Goal: Information Seeking & Learning: Learn about a topic

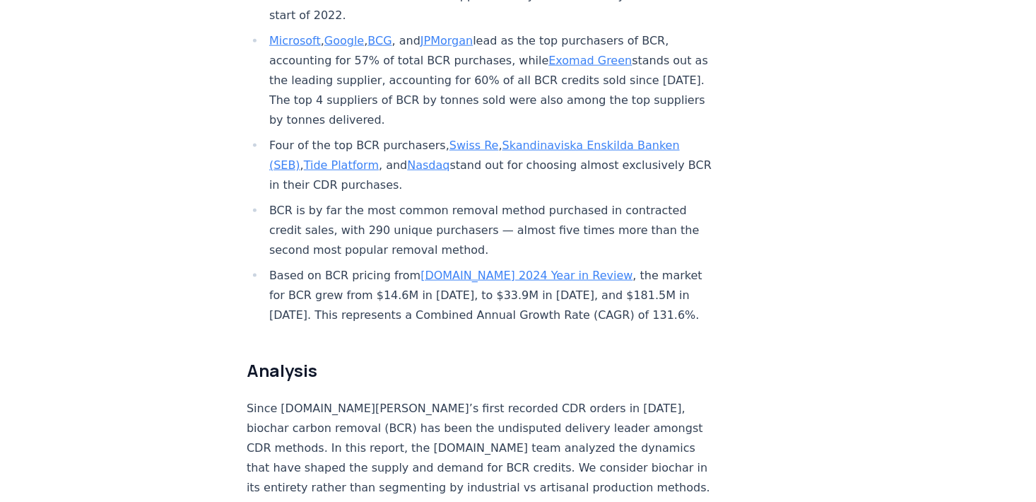
scroll to position [792, 0]
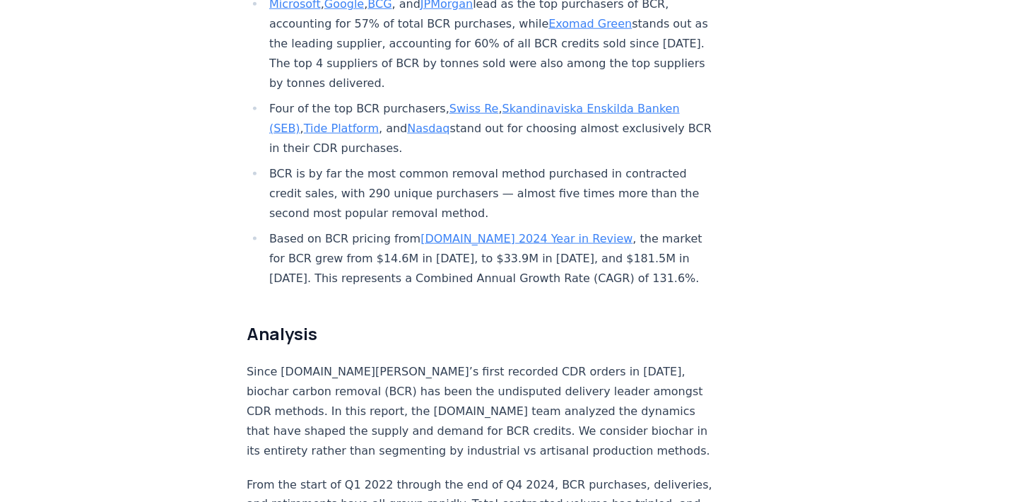
drag, startPoint x: 346, startPoint y: 74, endPoint x: 543, endPoint y: 106, distance: 199.2
click at [543, 106] on li "Four of the top BCR purchasers, Swiss Re , Skandinaviska Enskilda Banken (SEB) …" at bounding box center [490, 128] width 450 height 59
click at [542, 106] on li "Four of the top BCR purchasers, Swiss Re , Skandinaviska Enskilda Banken (SEB) …" at bounding box center [490, 128] width 450 height 59
click at [504, 99] on li "Four of the top BCR purchasers, Swiss Re , Skandinaviska Enskilda Banken (SEB) …" at bounding box center [490, 128] width 450 height 59
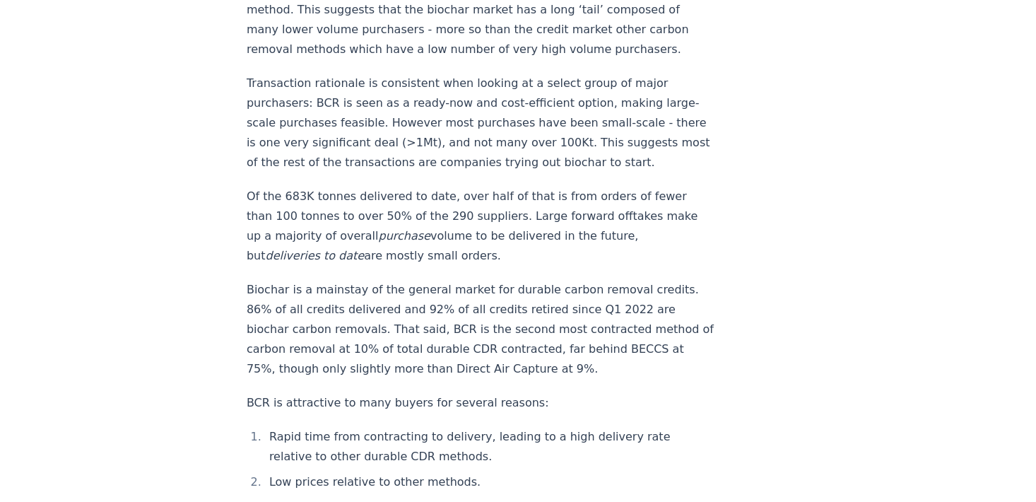
scroll to position [1781, 0]
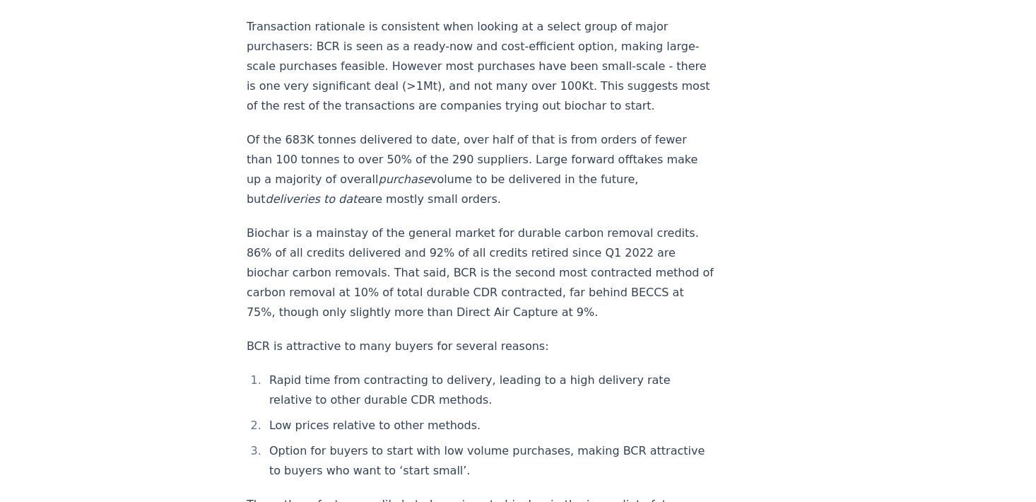
click at [548, 155] on p "Of the 683K tonnes delivered to date, over half of that is from orders of fewer…" at bounding box center [481, 169] width 468 height 79
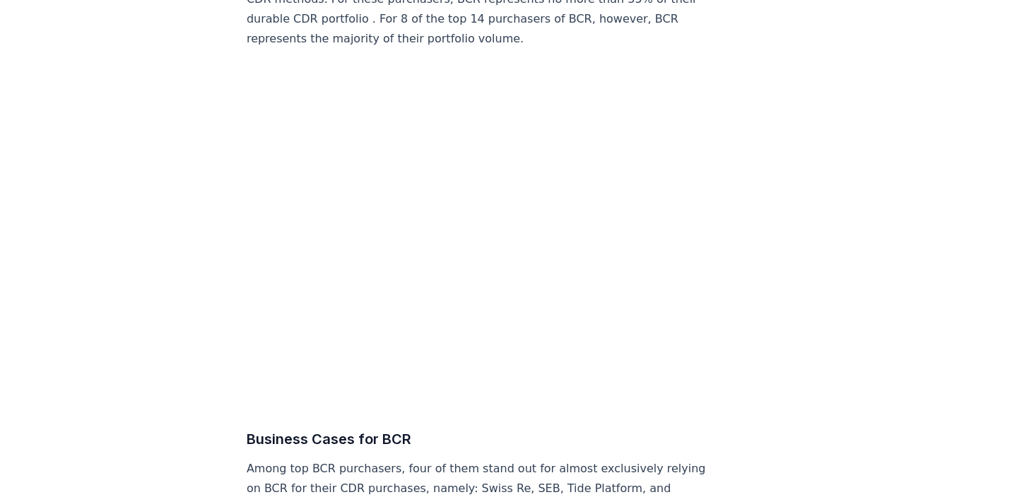
scroll to position [5881, 0]
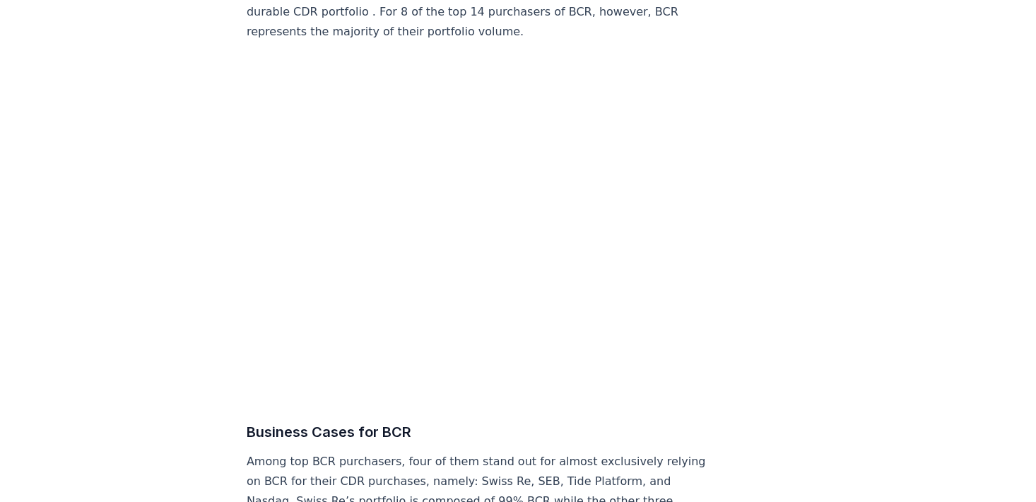
drag, startPoint x: 328, startPoint y: 387, endPoint x: 190, endPoint y: 199, distance: 232.6
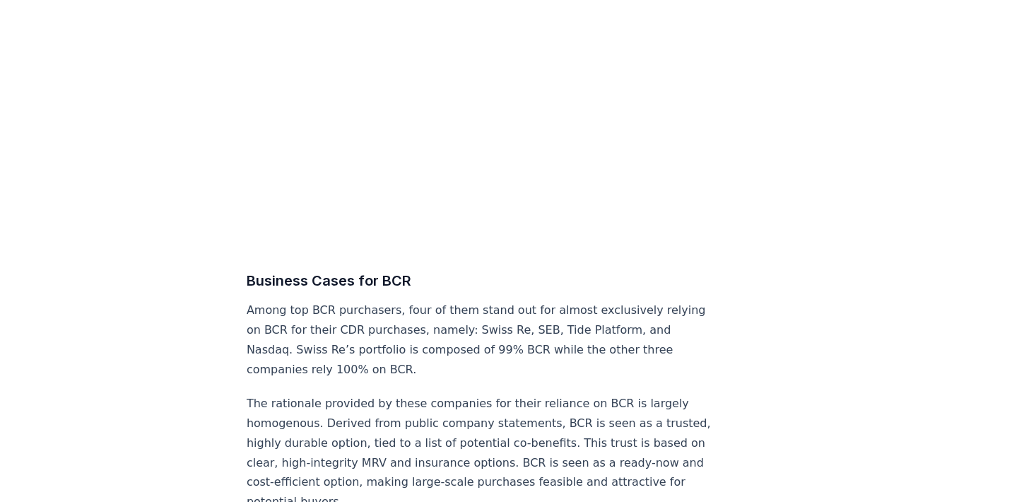
scroll to position [5725, 0]
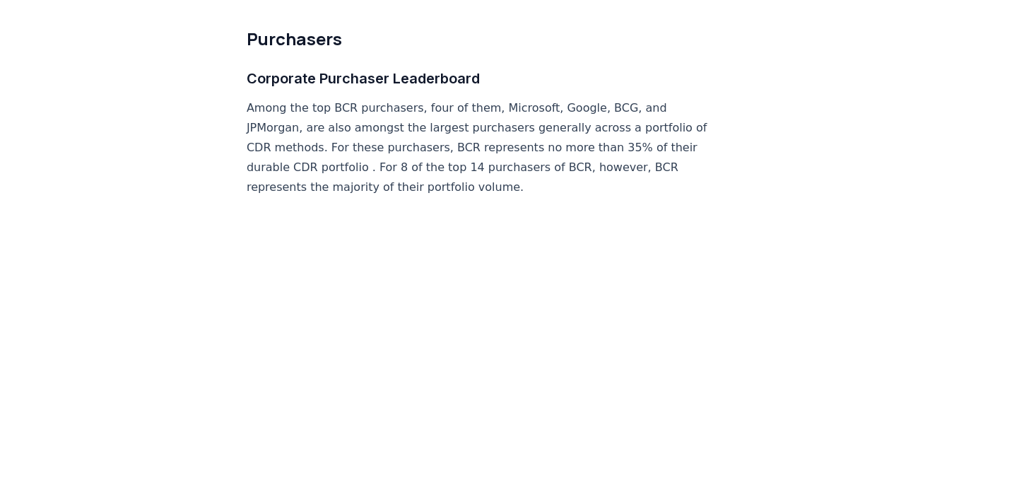
click at [399, 144] on p "Among the top BCR purchasers, four of them, Microsoft, Google, BCG, and JPMorga…" at bounding box center [481, 147] width 468 height 99
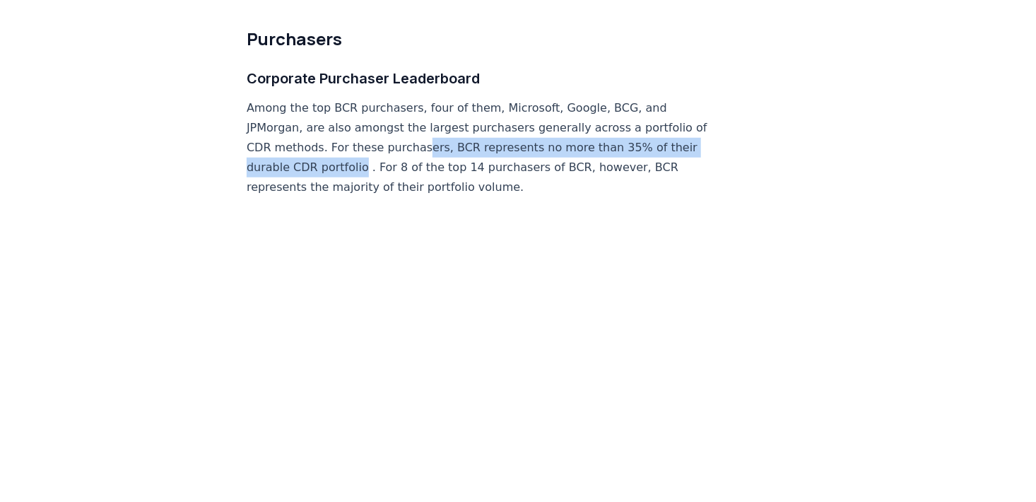
drag, startPoint x: 386, startPoint y: 163, endPoint x: 428, endPoint y: 143, distance: 46.5
click at [428, 143] on p "Among the top BCR purchasers, four of them, Microsoft, Google, BCG, and JPMorga…" at bounding box center [481, 147] width 468 height 99
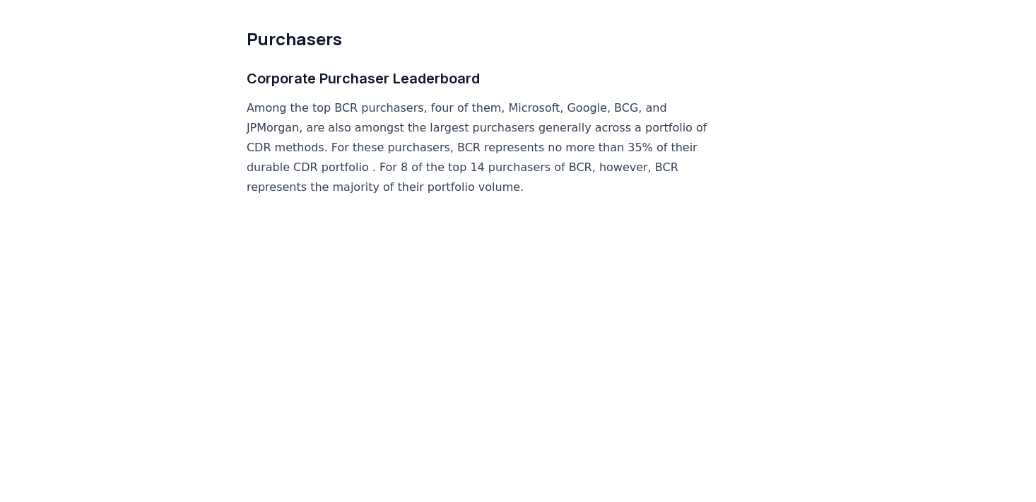
click at [396, 143] on p "Among the top BCR purchasers, four of them, Microsoft, Google, BCG, and JPMorga…" at bounding box center [481, 147] width 468 height 99
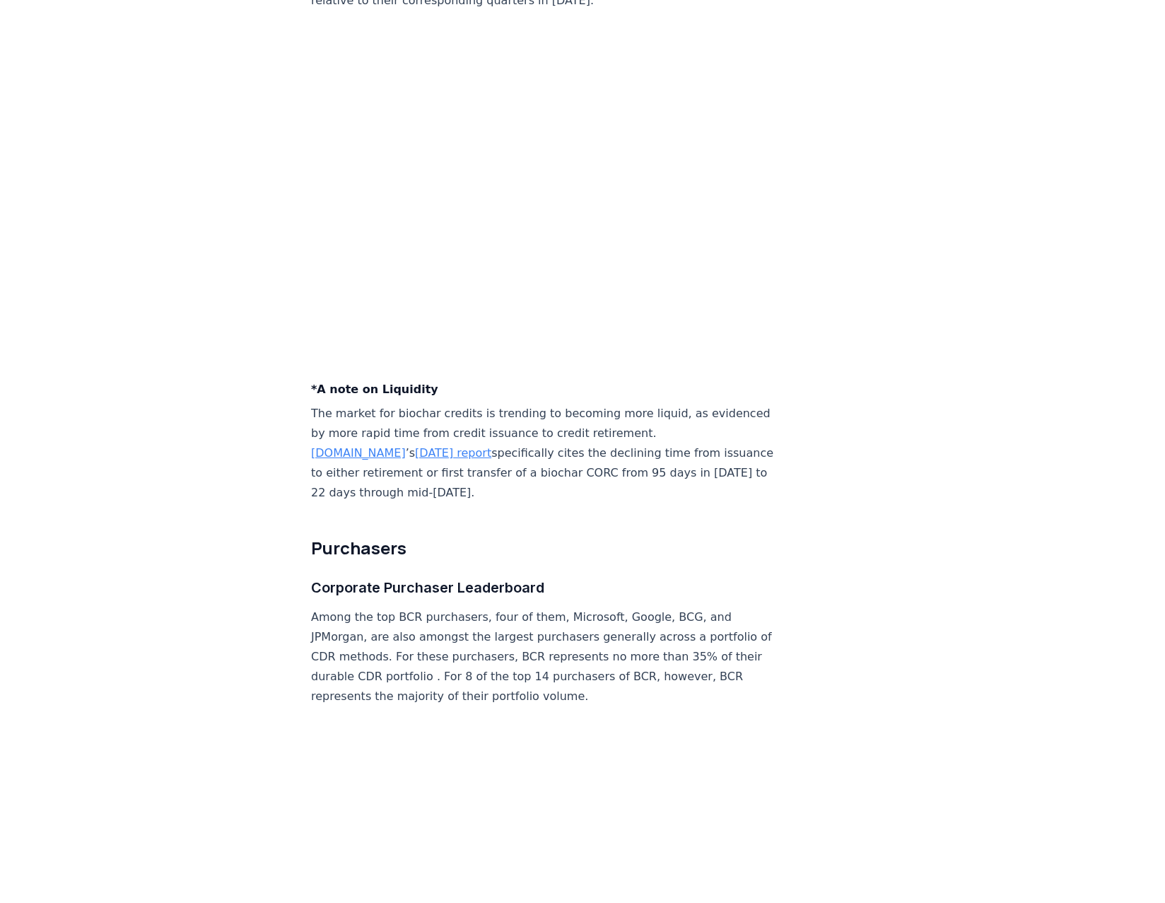
scroll to position [5158, 0]
